Goal: Transaction & Acquisition: Subscribe to service/newsletter

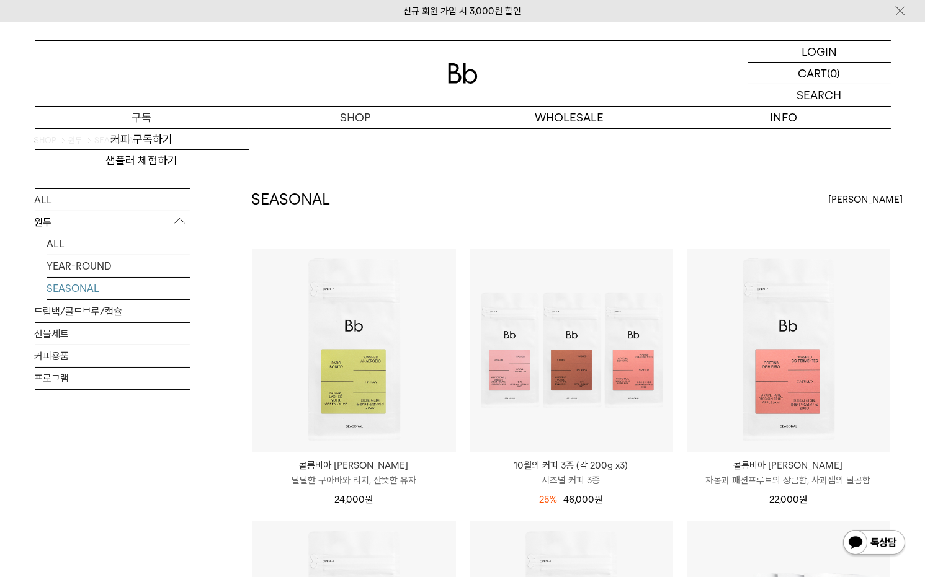
click at [166, 118] on p "구독" at bounding box center [142, 118] width 214 height 22
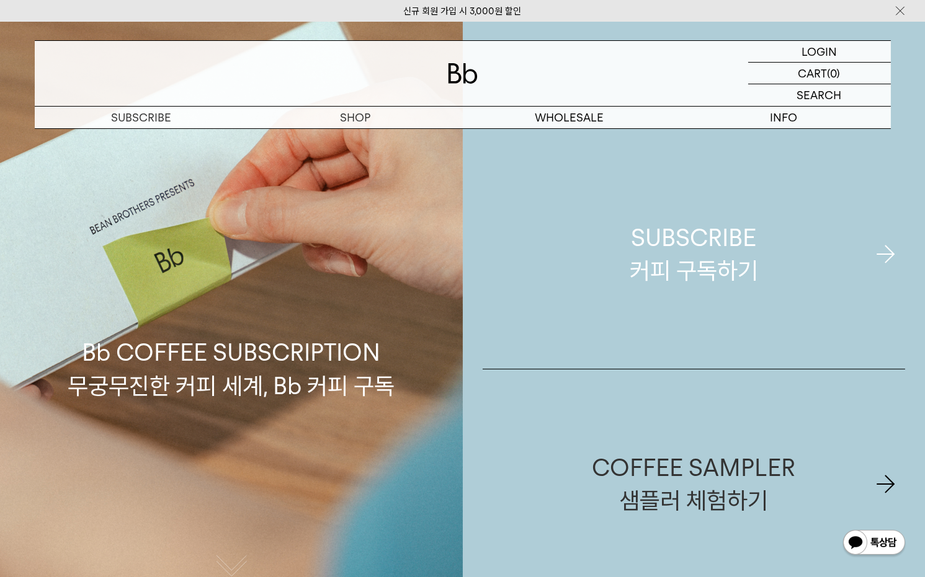
click at [651, 296] on link "SUBSCRIBE 커피 구독하기" at bounding box center [694, 254] width 423 height 229
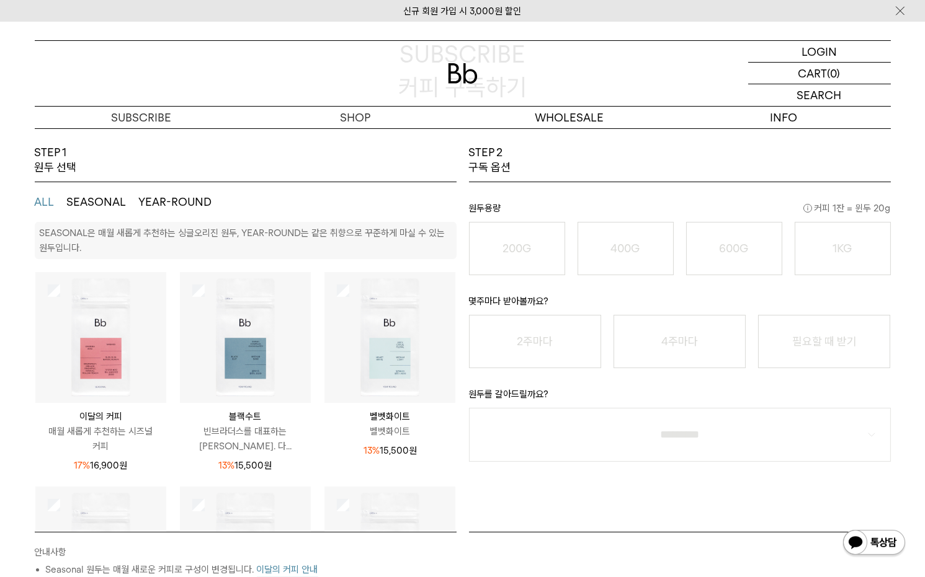
scroll to position [138, 0]
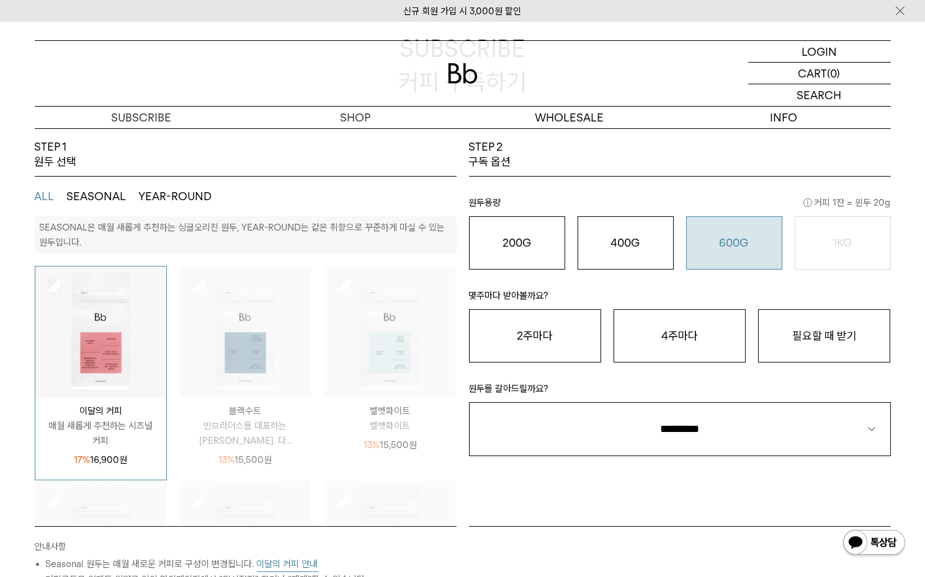
click at [730, 252] on button "600G 43,000 원" at bounding box center [734, 242] width 96 height 53
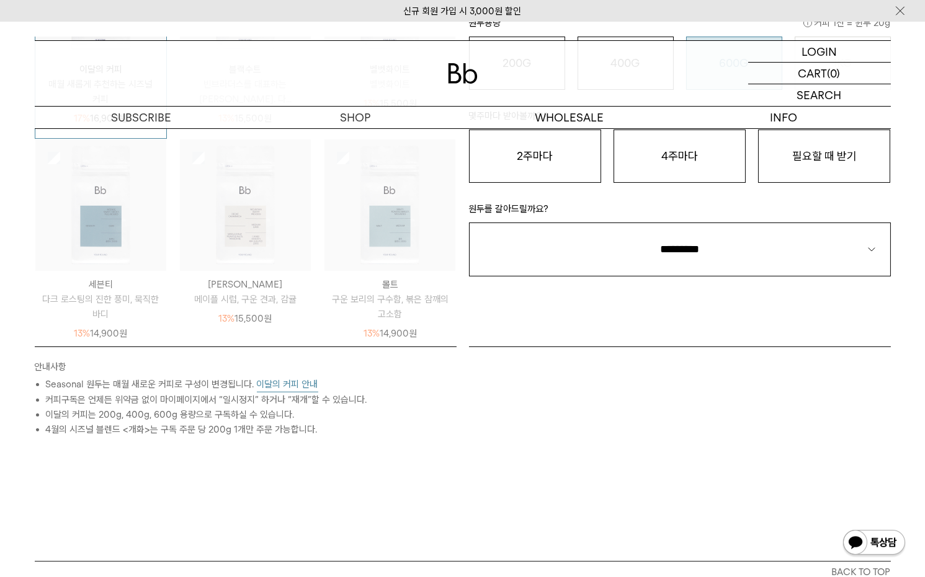
scroll to position [344, 0]
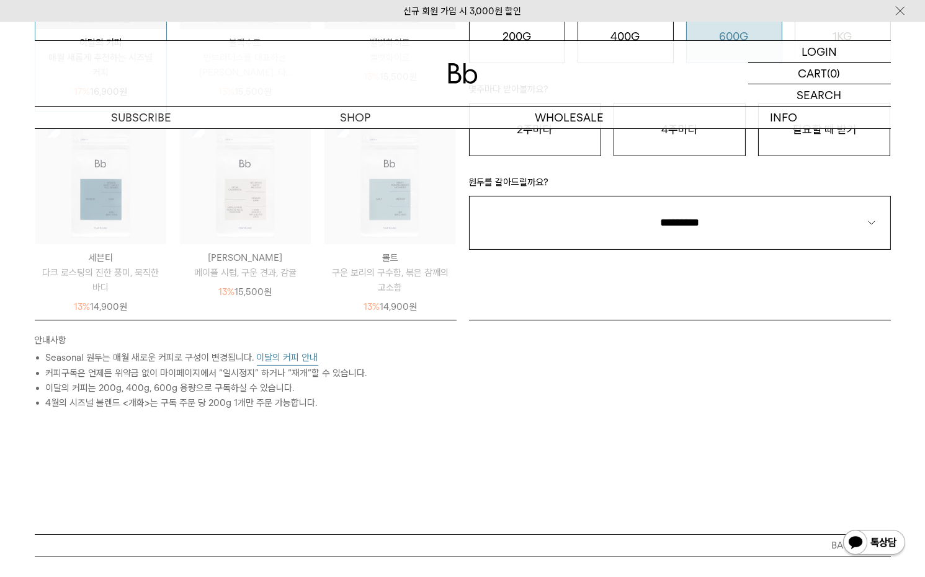
click at [285, 355] on button "이달의 커피 안내" at bounding box center [287, 358] width 61 height 16
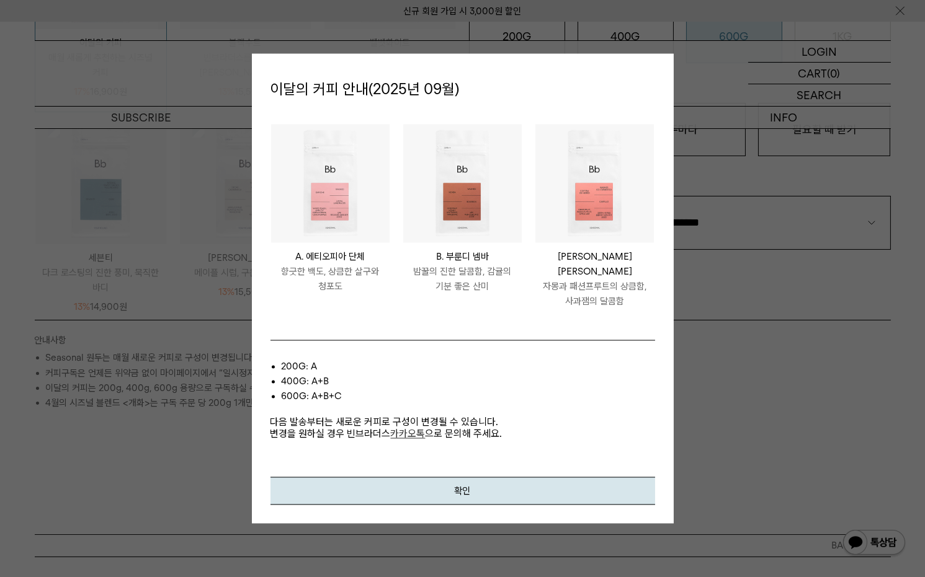
click at [737, 337] on div at bounding box center [462, 288] width 925 height 577
drag, startPoint x: 727, startPoint y: 325, endPoint x: 721, endPoint y: 313, distance: 13.6
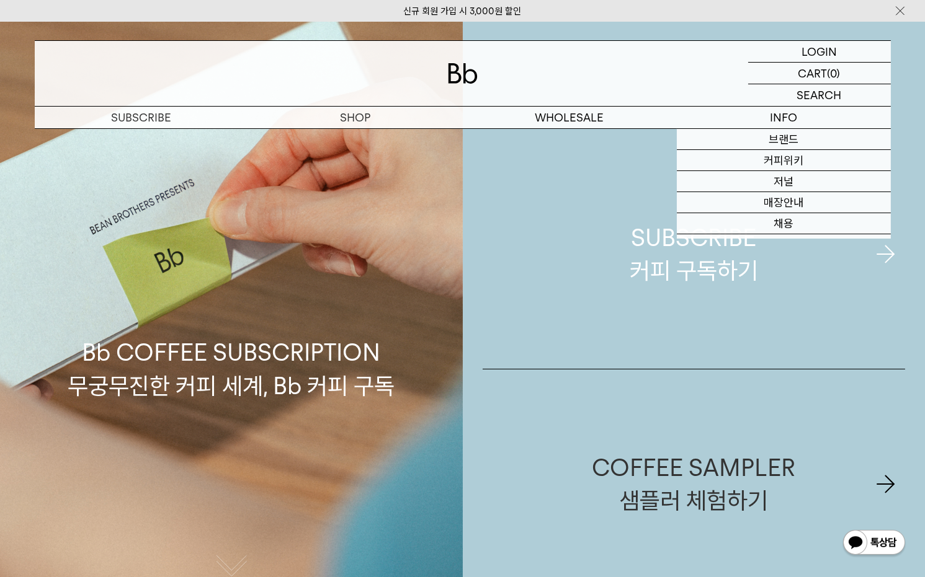
drag, startPoint x: 548, startPoint y: 203, endPoint x: 509, endPoint y: 220, distance: 42.3
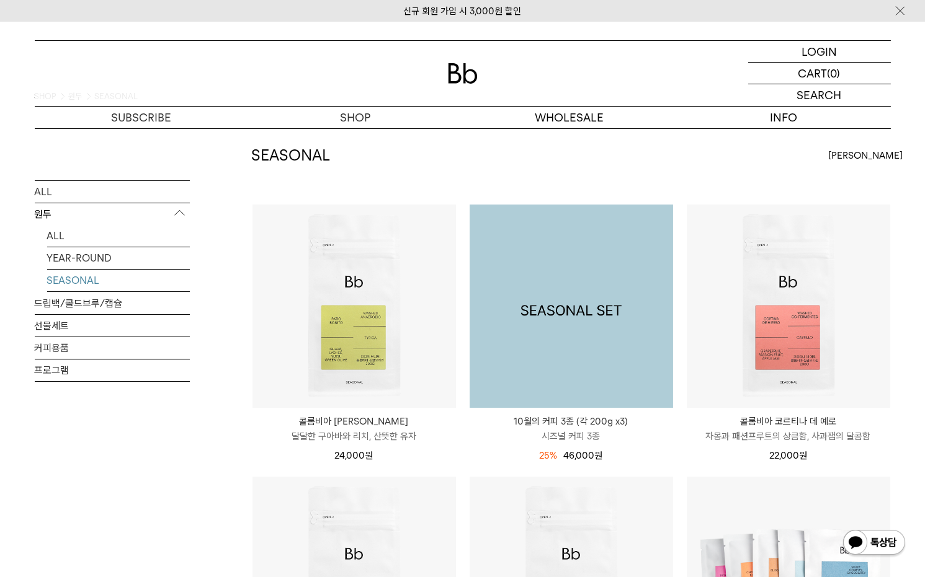
scroll to position [69, 0]
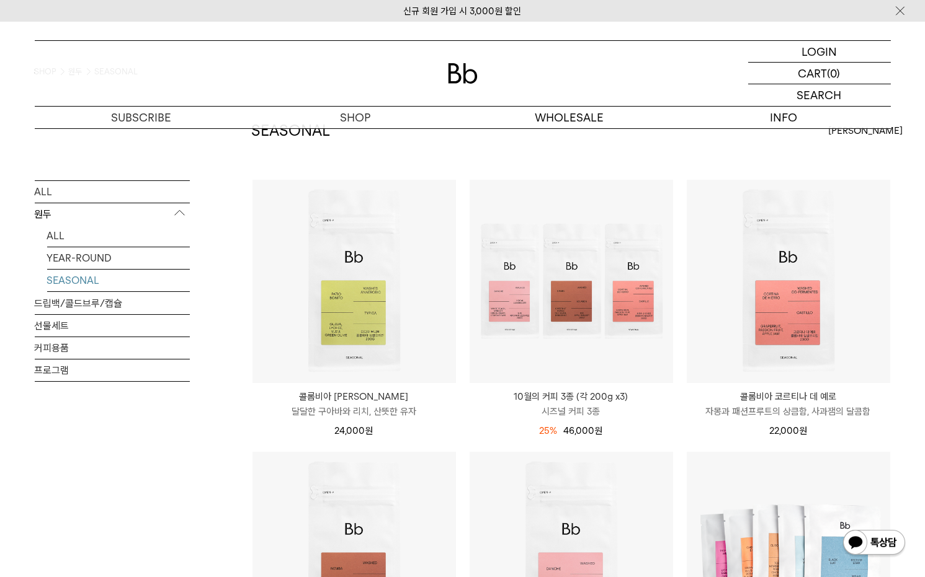
click at [0, 0] on img at bounding box center [0, 0] width 0 height 0
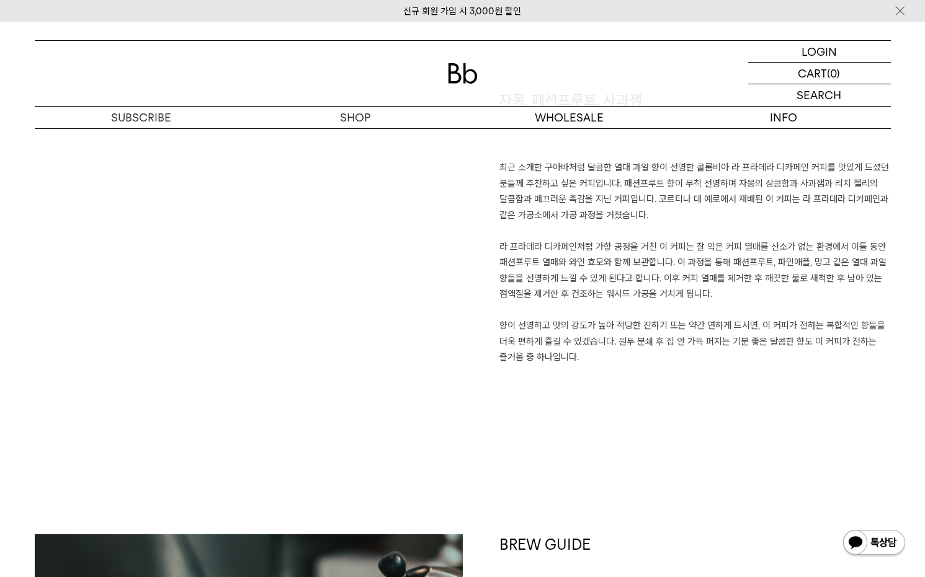
scroll to position [964, 0]
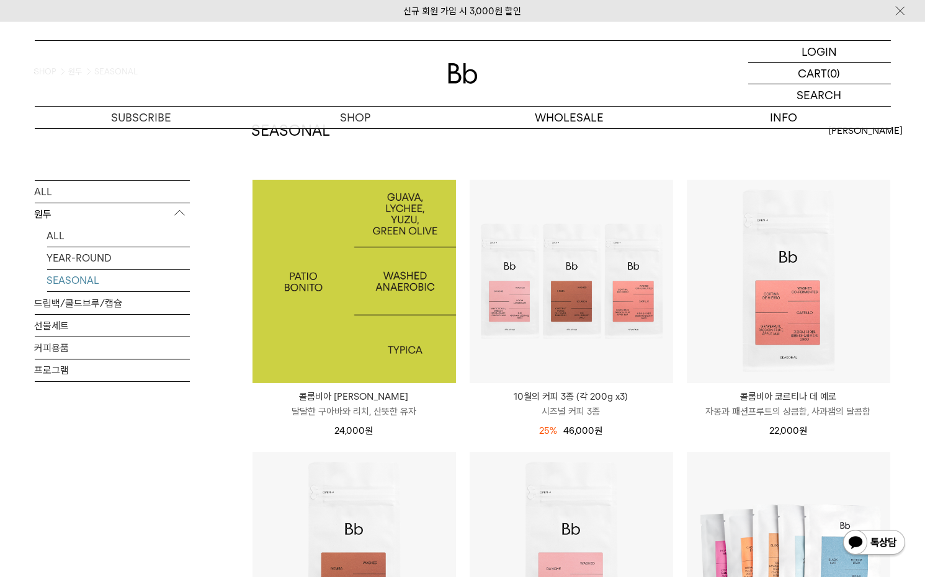
click at [364, 290] on img at bounding box center [353, 281] width 203 height 203
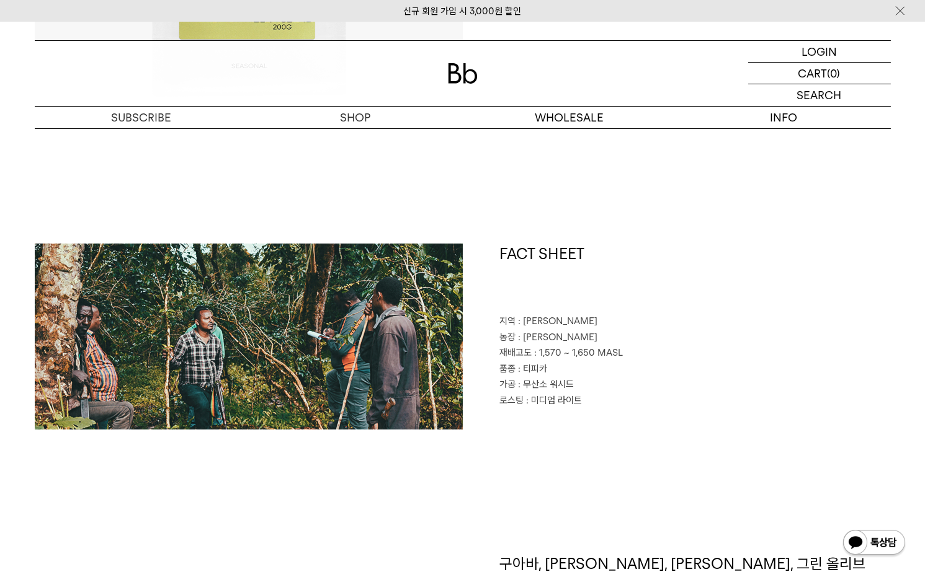
scroll to position [620, 0]
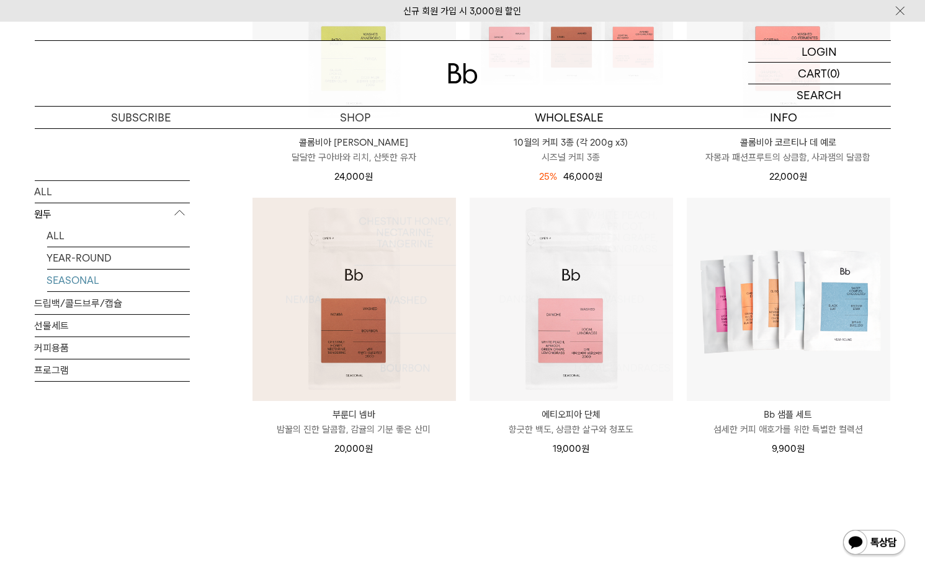
click at [356, 307] on img at bounding box center [353, 299] width 203 height 203
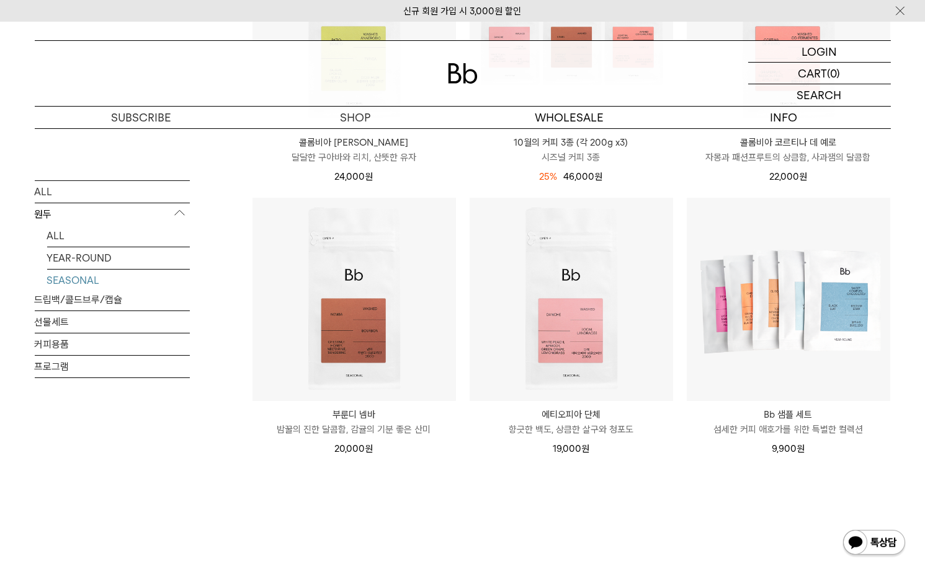
click at [0, 0] on img at bounding box center [0, 0] width 0 height 0
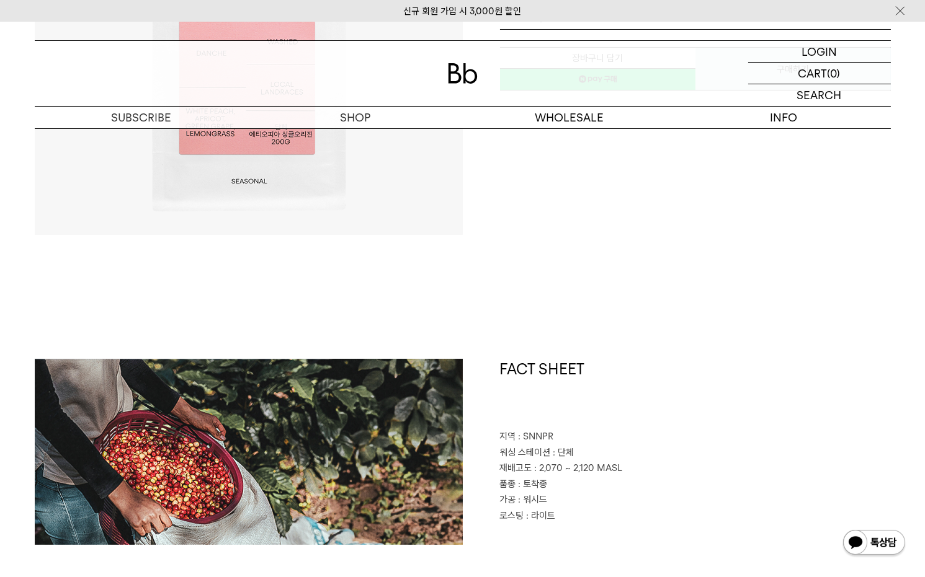
scroll to position [344, 0]
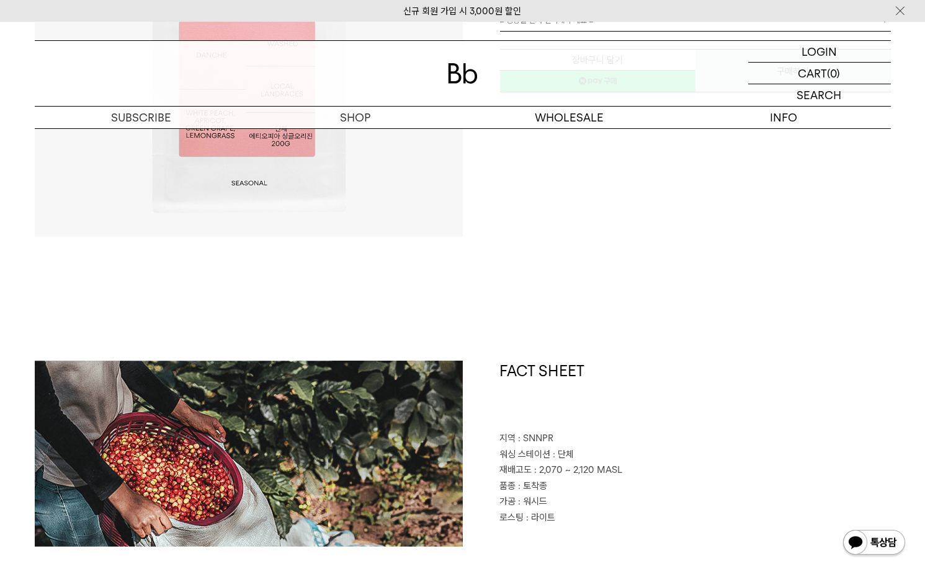
drag, startPoint x: 538, startPoint y: 312, endPoint x: 542, endPoint y: 318, distance: 7.1
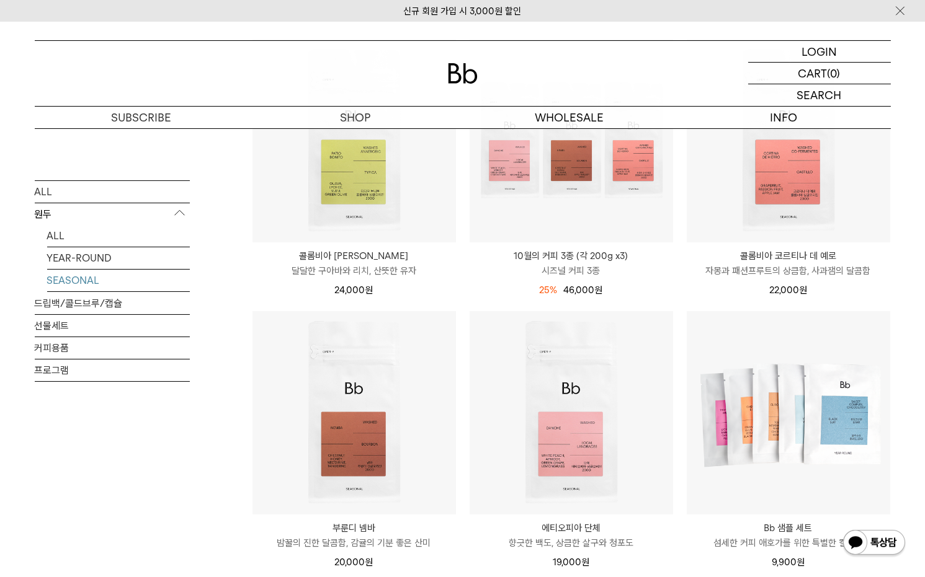
scroll to position [185, 0]
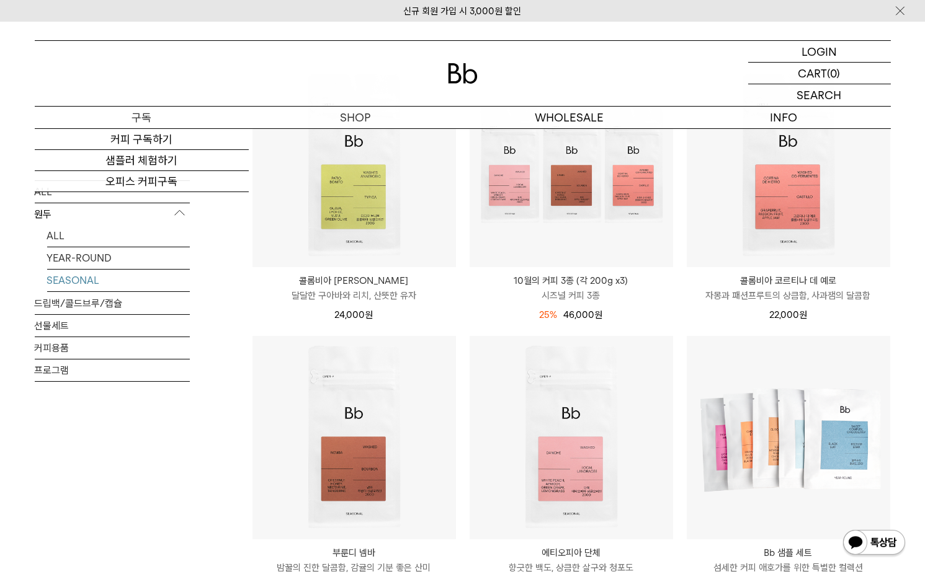
click at [162, 115] on p "구독" at bounding box center [142, 118] width 214 height 22
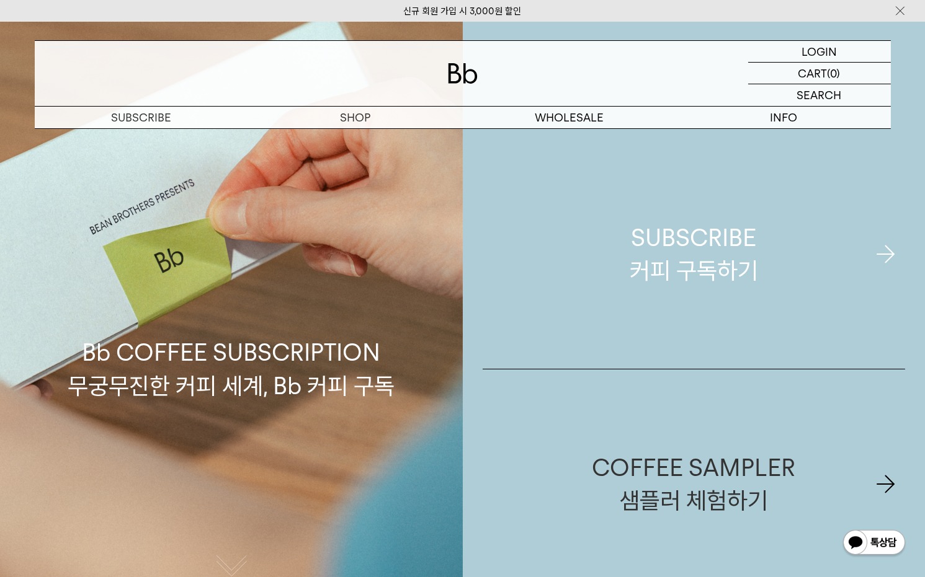
click at [684, 287] on link "SUBSCRIBE 커피 구독하기" at bounding box center [694, 254] width 423 height 229
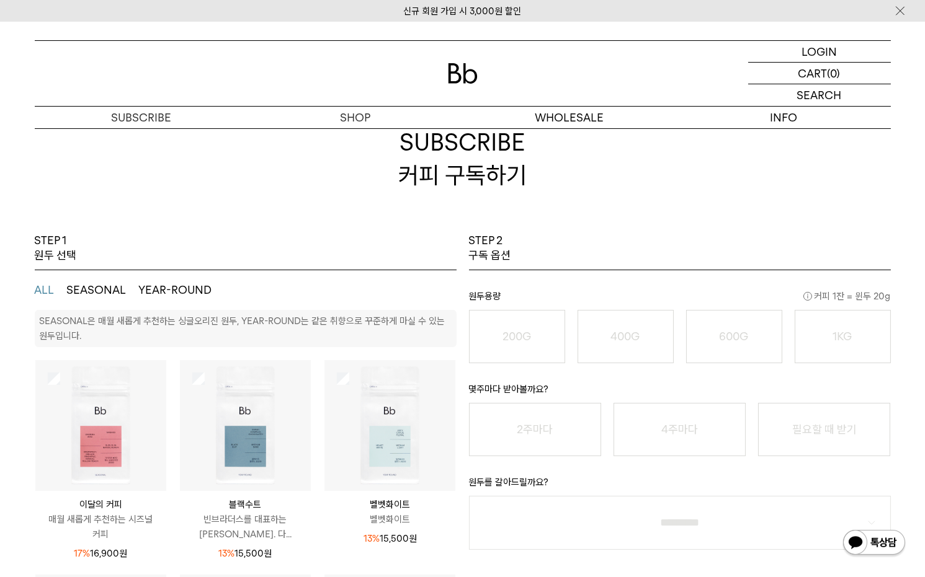
scroll to position [69, 0]
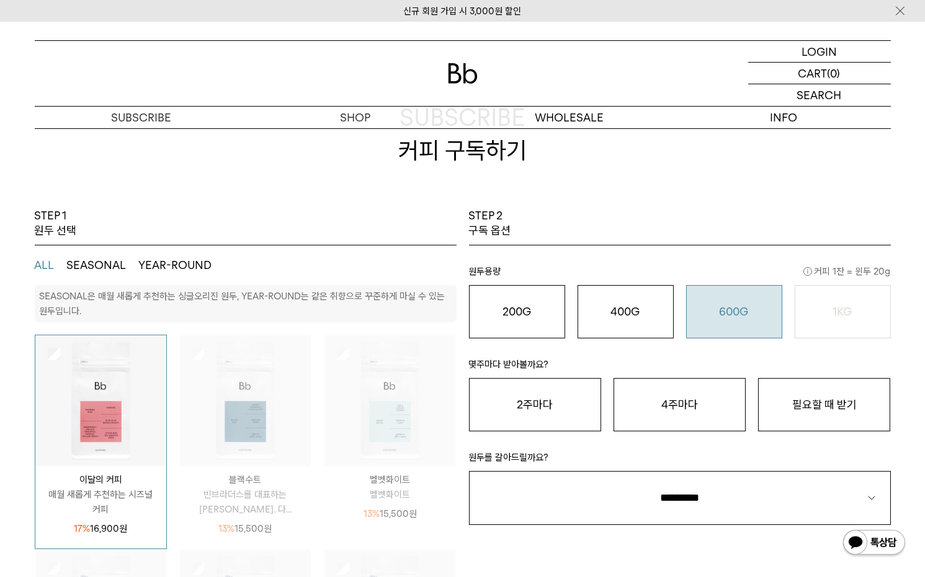
click at [745, 318] on o "600G" at bounding box center [733, 311] width 29 height 13
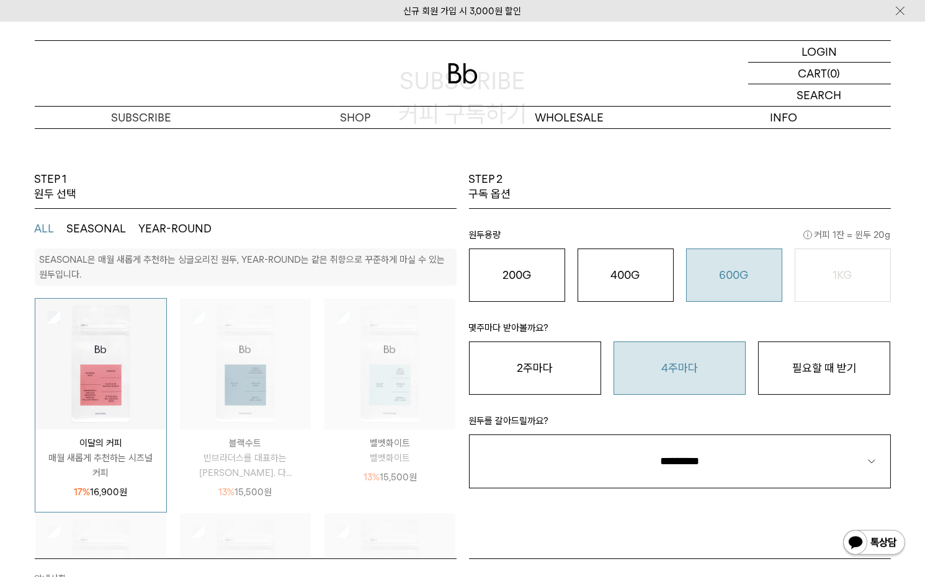
scroll to position [275, 0]
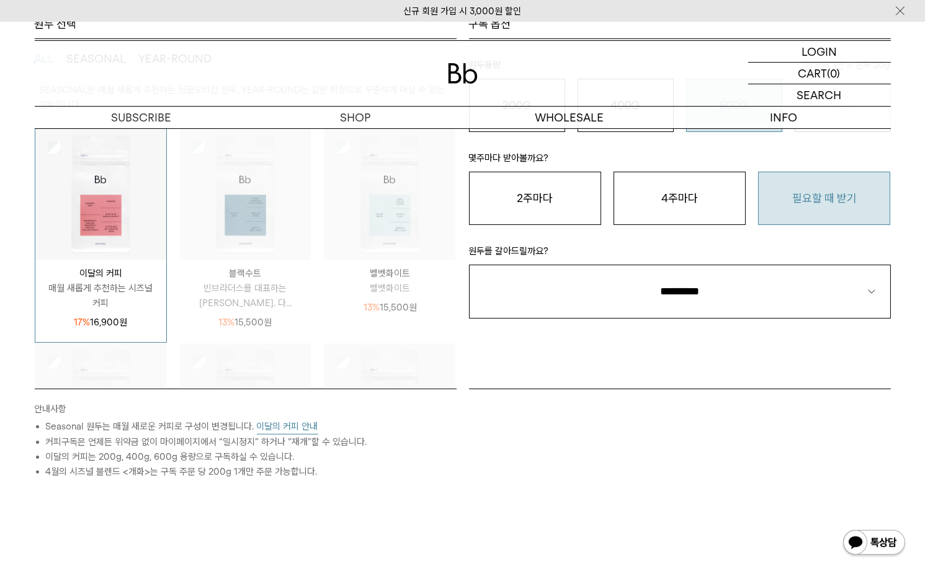
click at [830, 219] on button "필요할 때 받기" at bounding box center [824, 198] width 132 height 53
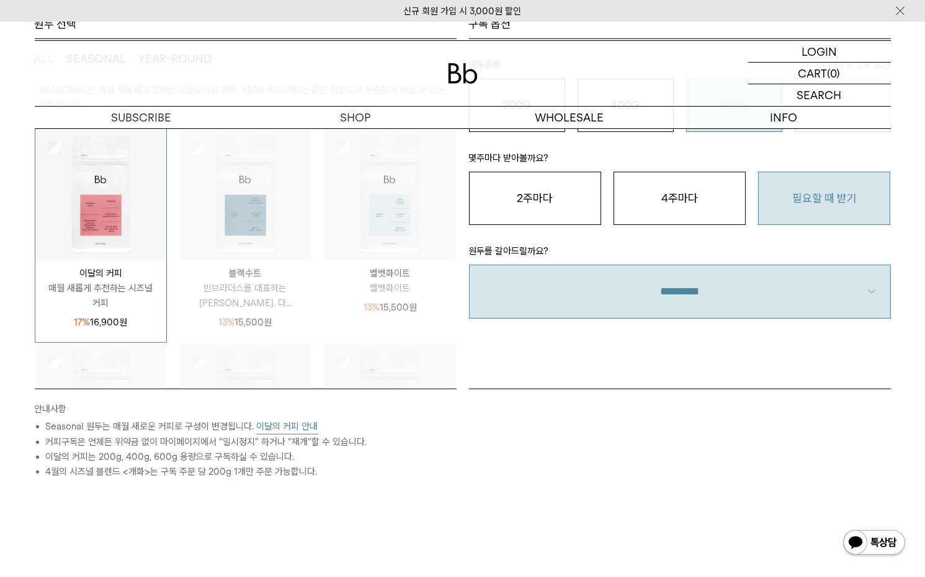
click at [698, 274] on select "**********" at bounding box center [680, 292] width 422 height 54
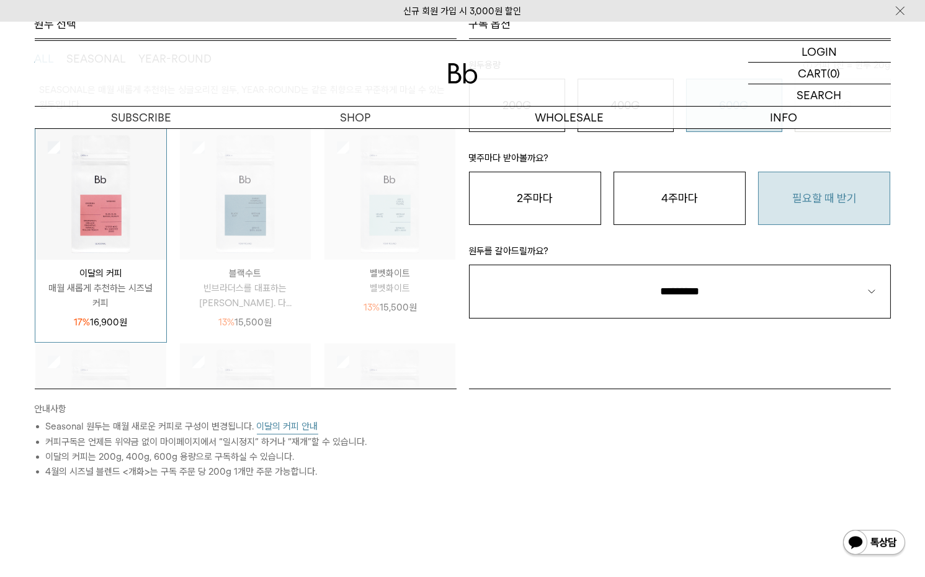
select select "**"
click at [469, 265] on select "**********" at bounding box center [680, 292] width 422 height 54
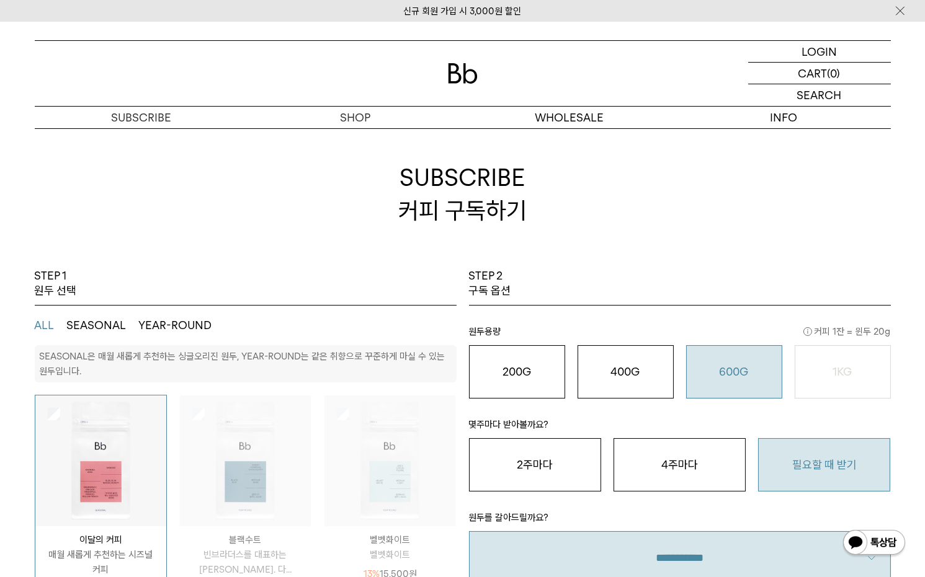
scroll to position [0, 0]
